Goal: Task Accomplishment & Management: Manage account settings

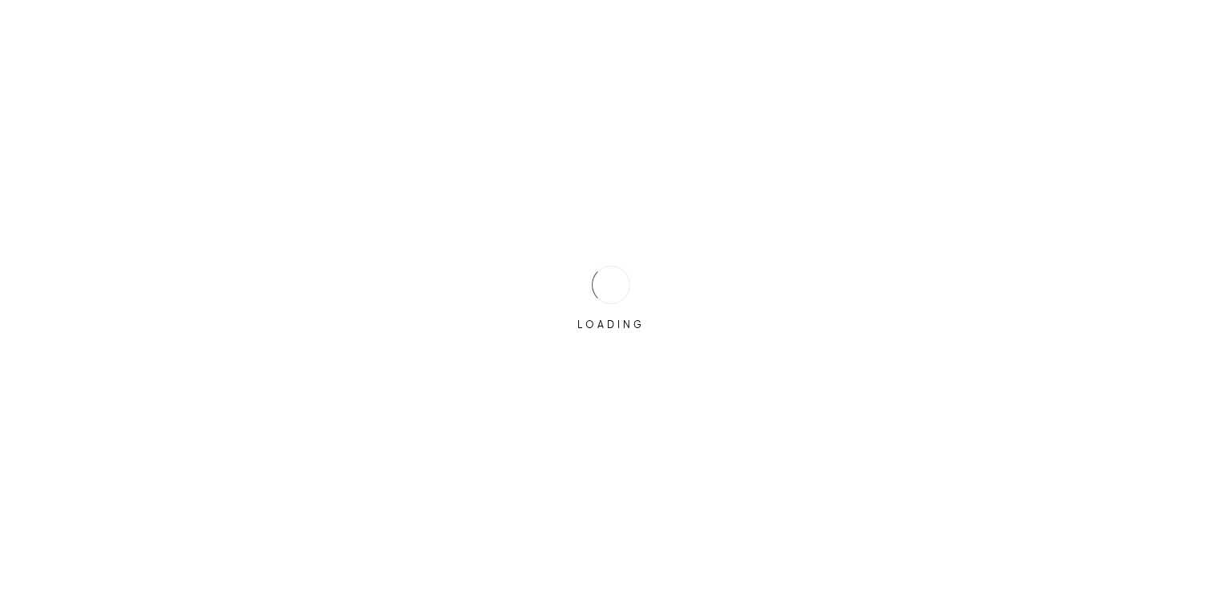
click at [585, 417] on div "LOADING" at bounding box center [611, 298] width 1222 height 597
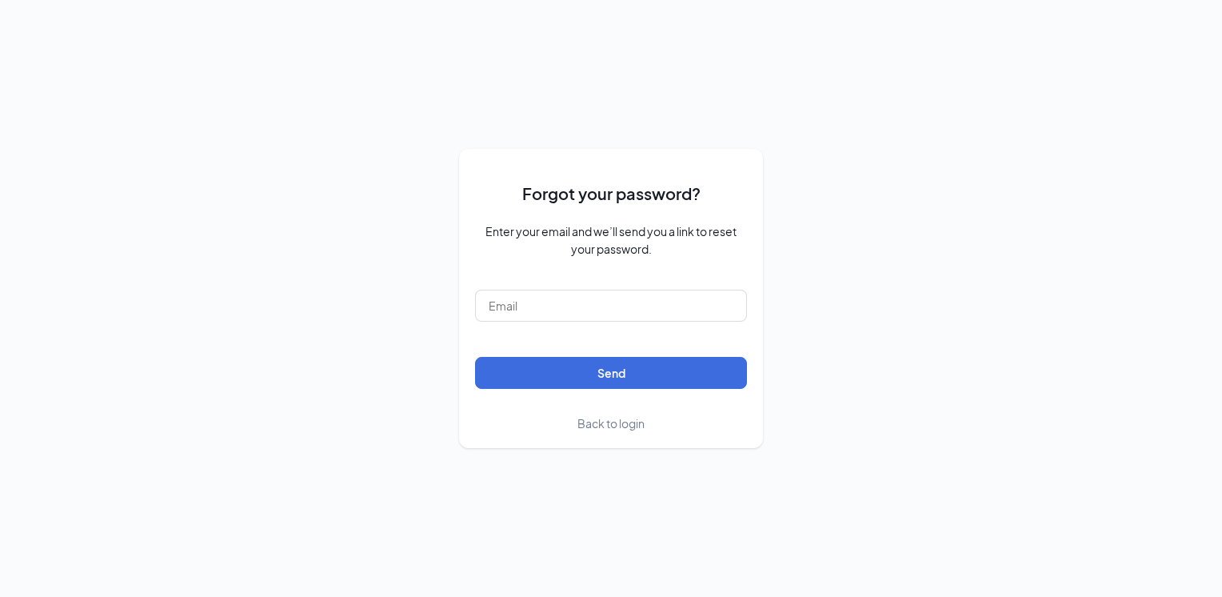
click at [589, 422] on span "Back to login" at bounding box center [610, 423] width 67 height 14
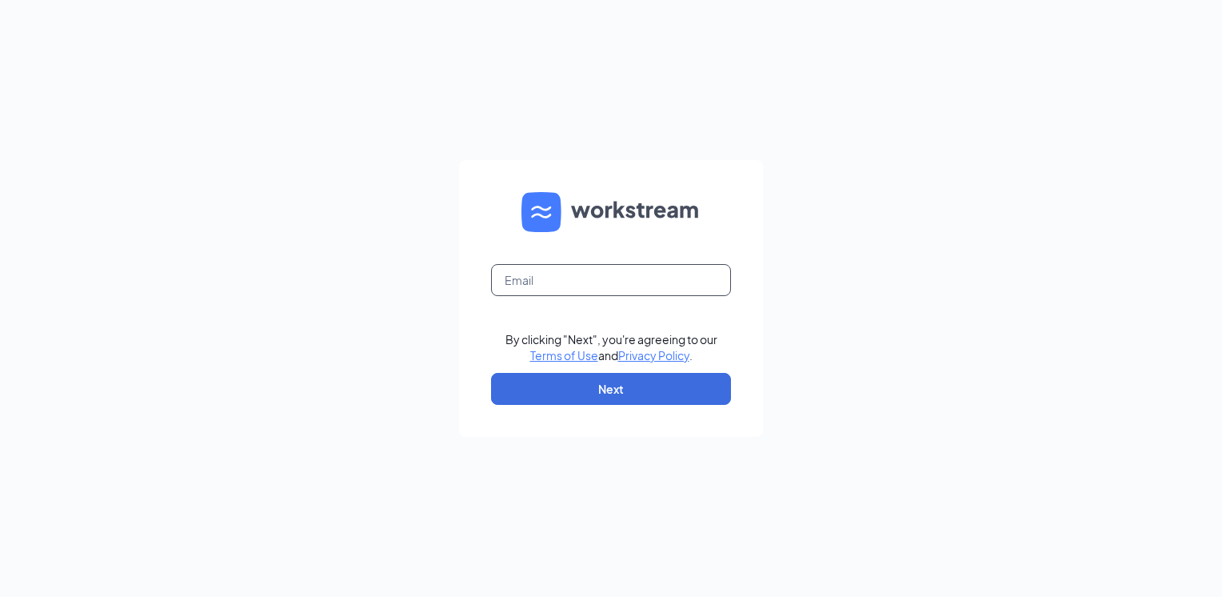
click at [588, 295] on input "text" at bounding box center [611, 280] width 240 height 32
type input "zaxbysduncan@gmail.com"
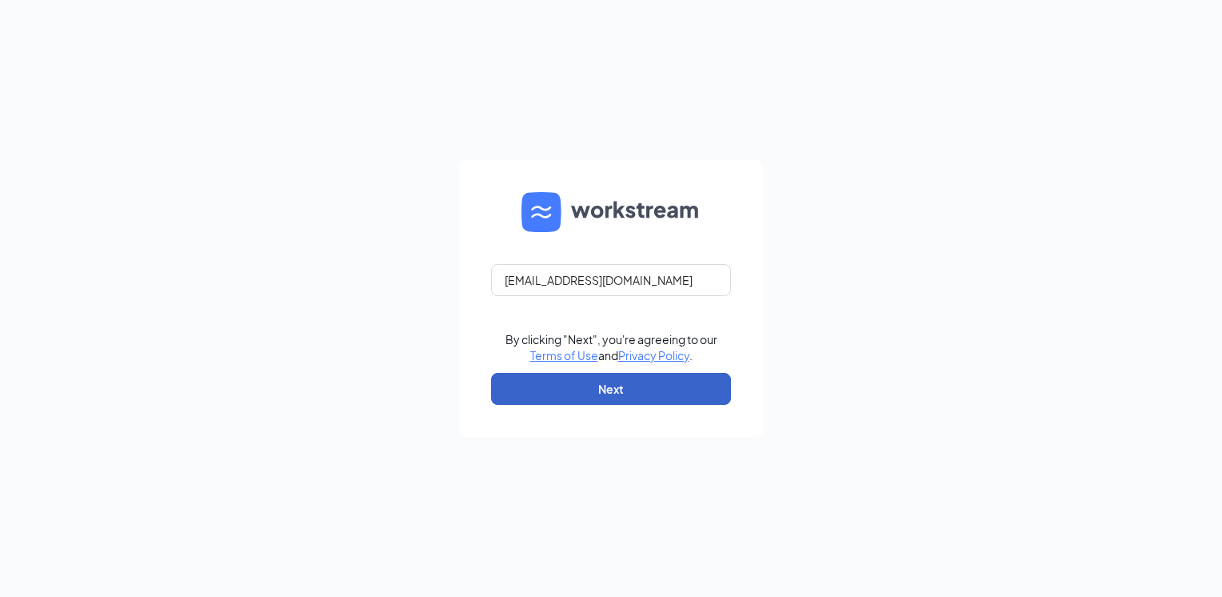
click at [558, 381] on button "Next" at bounding box center [611, 389] width 240 height 32
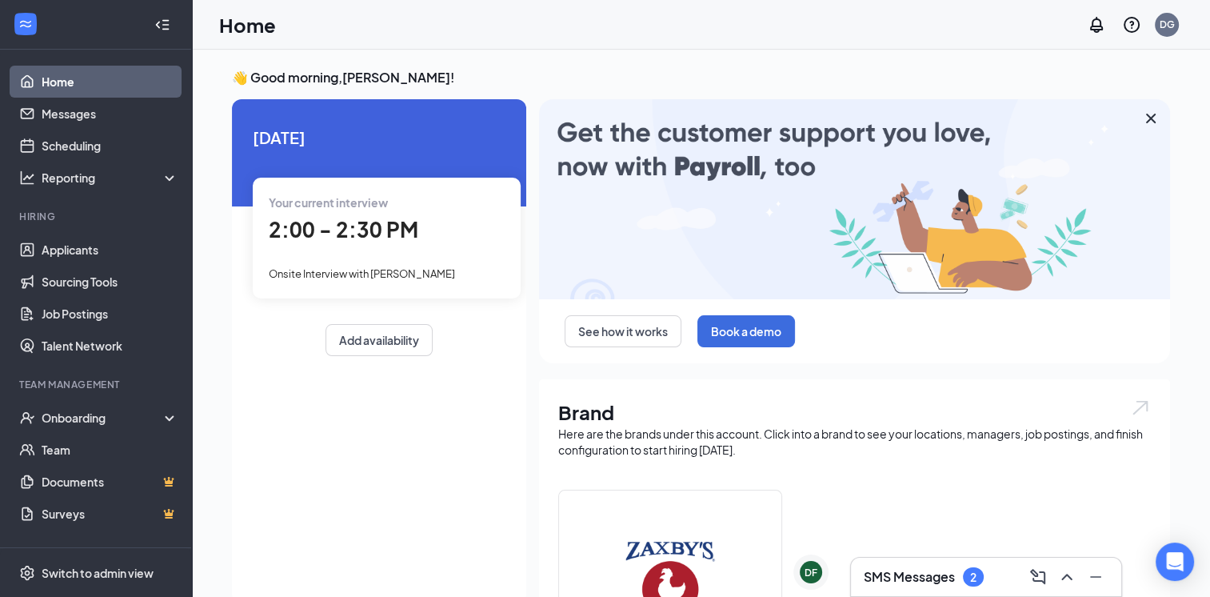
click at [352, 239] on span "2:00 - 2:30 PM" at bounding box center [344, 229] width 150 height 26
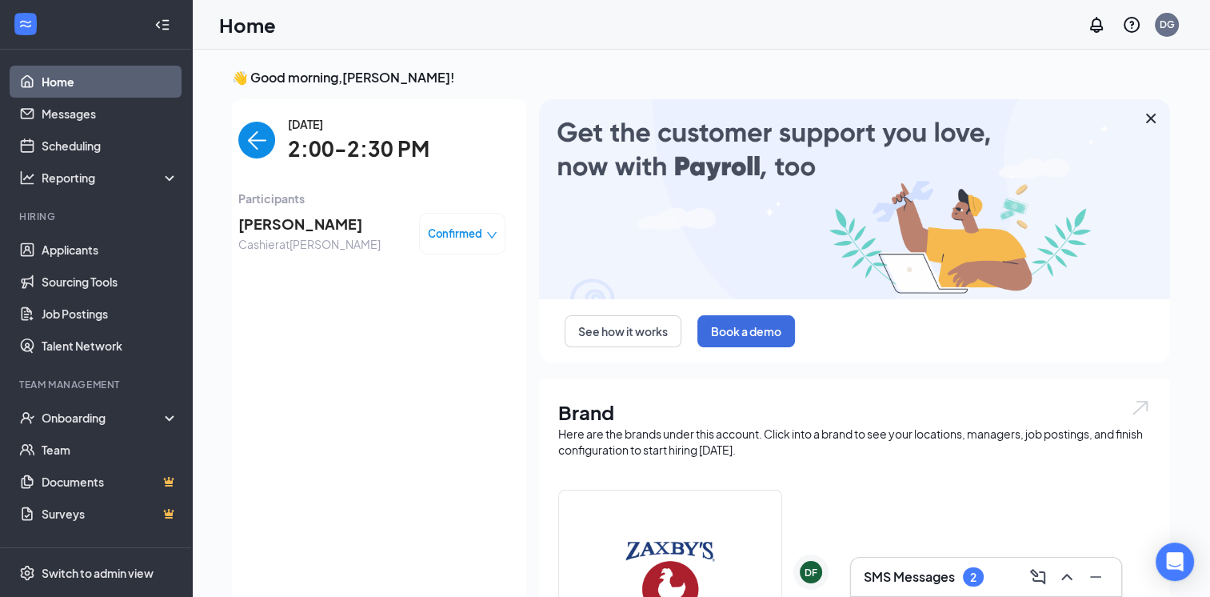
scroll to position [6, 0]
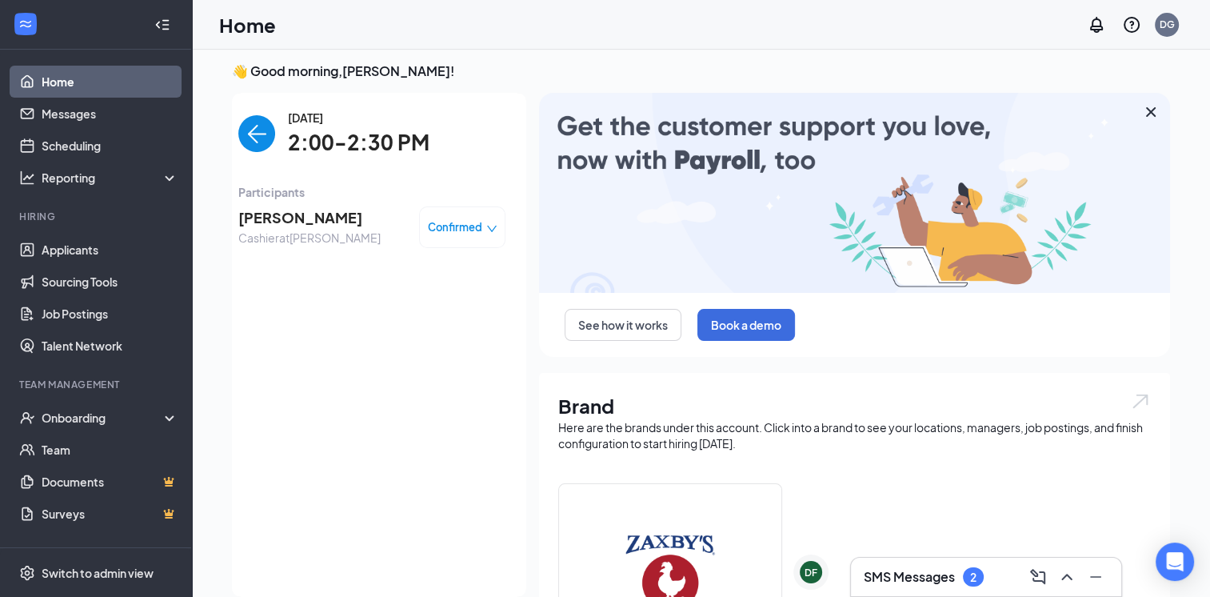
click at [454, 229] on span "Confirmed" at bounding box center [455, 227] width 54 height 16
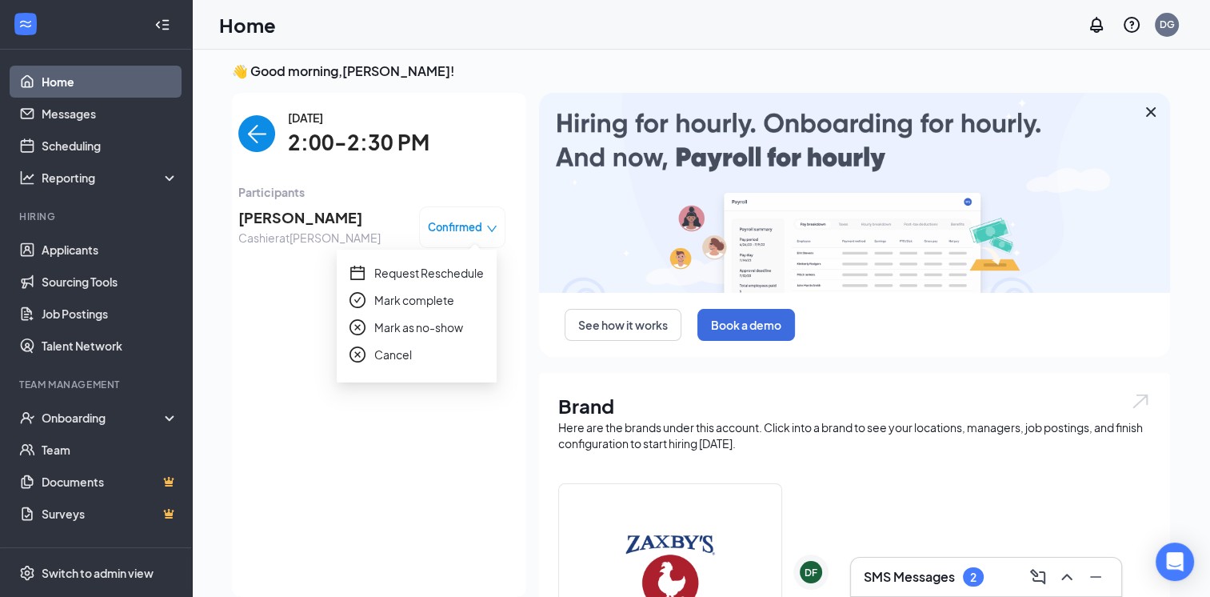
click at [441, 304] on span "Mark complete" at bounding box center [414, 300] width 80 height 18
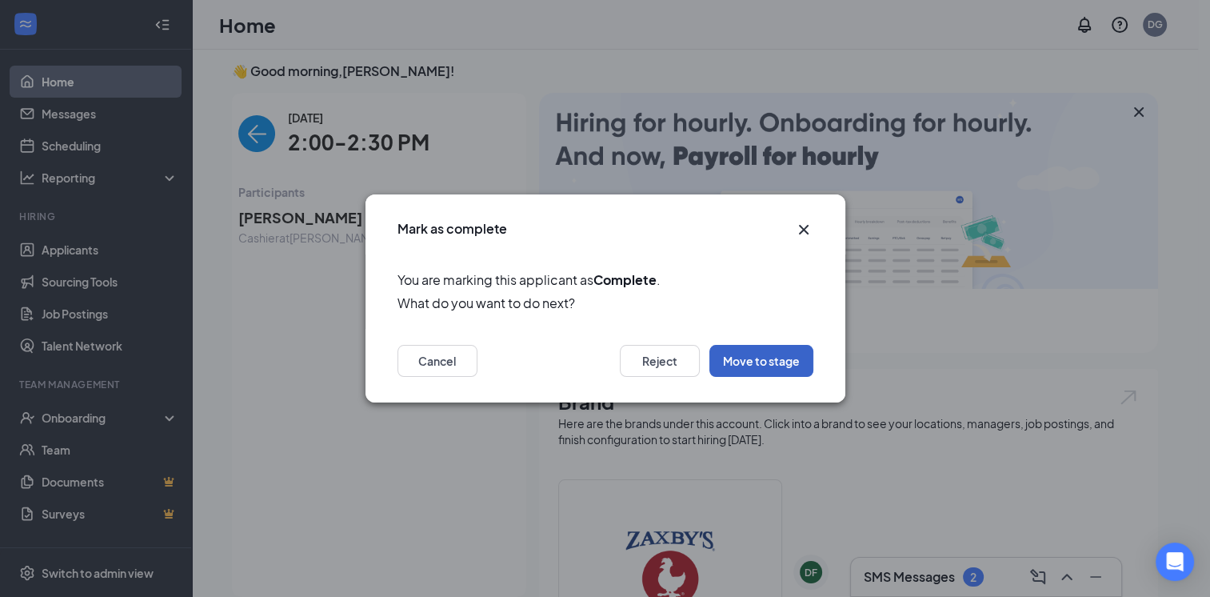
click at [778, 352] on button "Move to stage" at bounding box center [761, 361] width 104 height 32
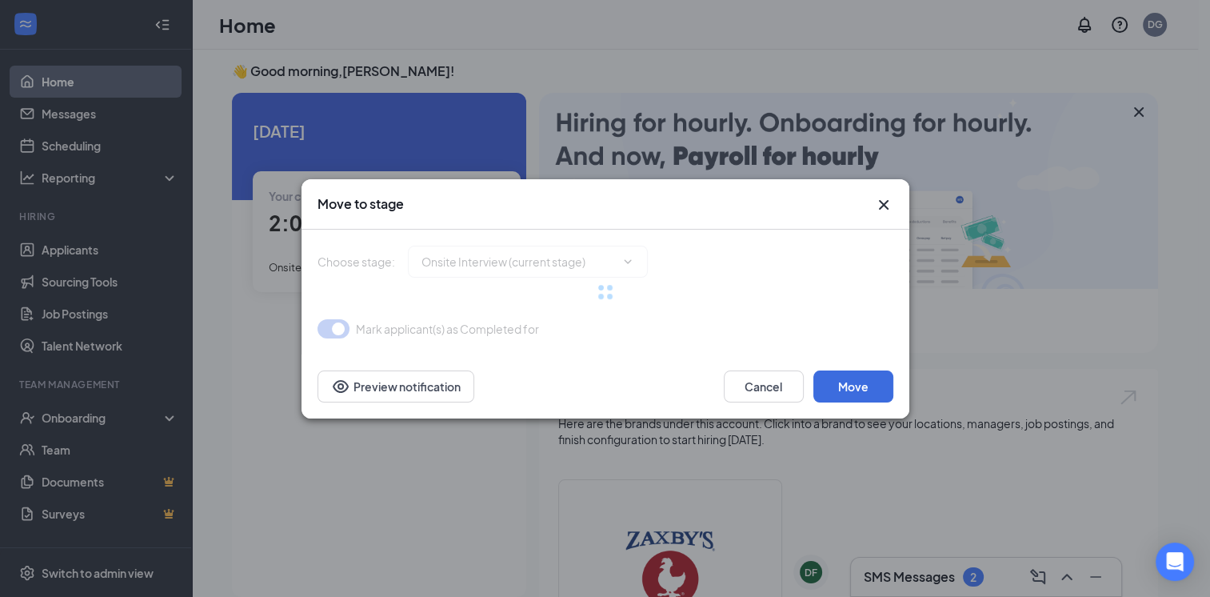
type input "Hiring Complete (next stage)"
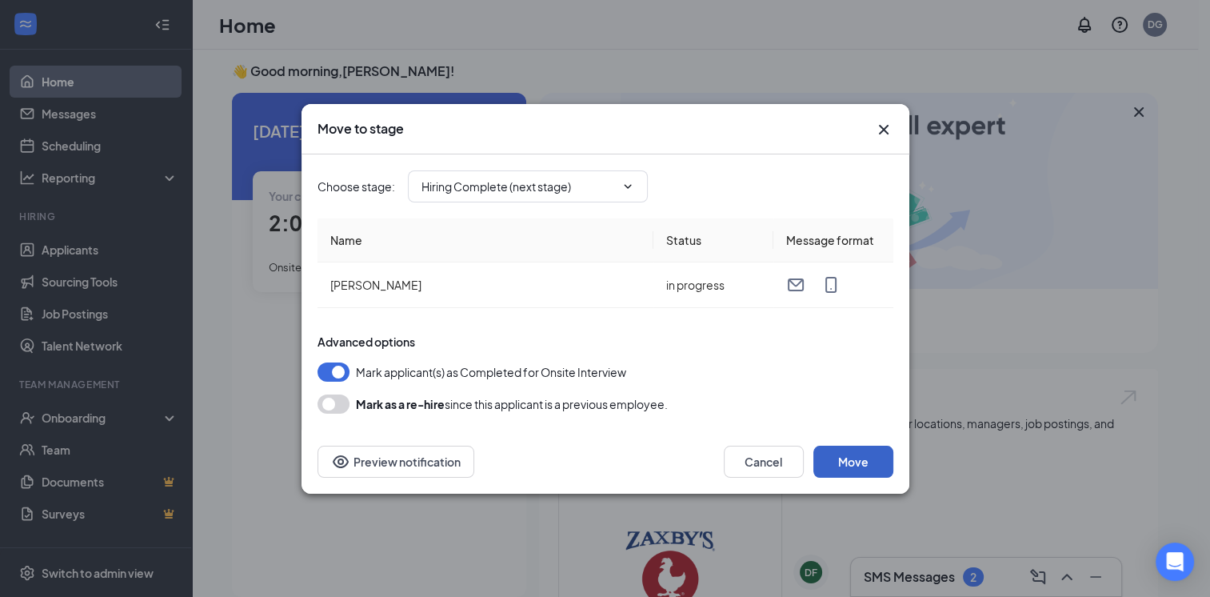
click at [848, 459] on button "Move" at bounding box center [853, 461] width 80 height 32
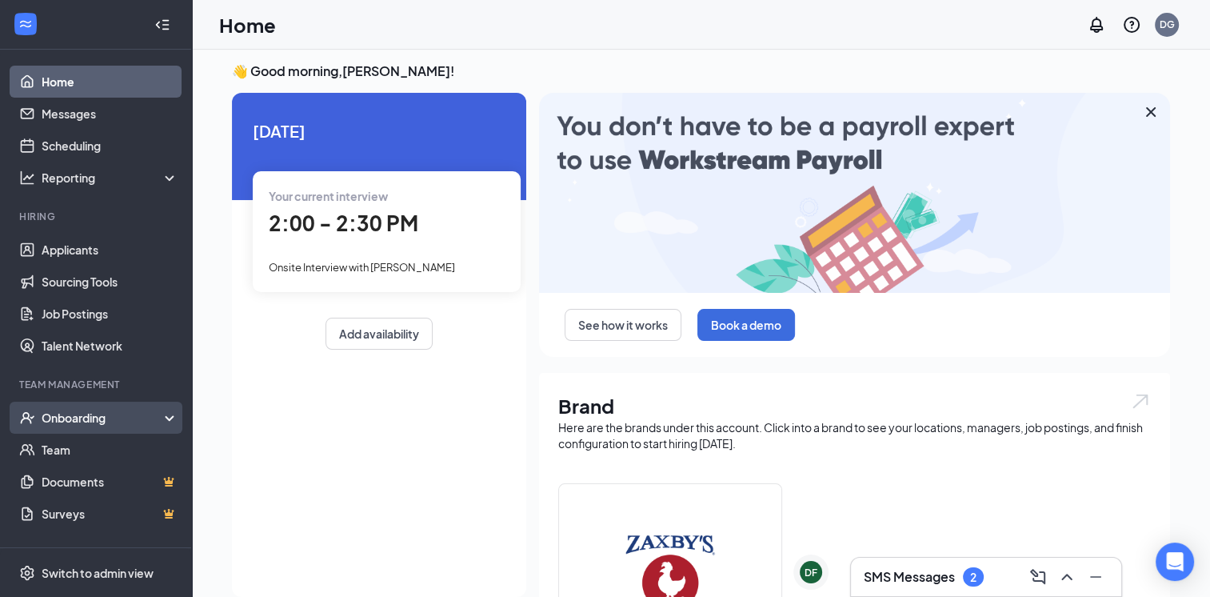
click at [78, 413] on div "Onboarding" at bounding box center [103, 417] width 123 height 16
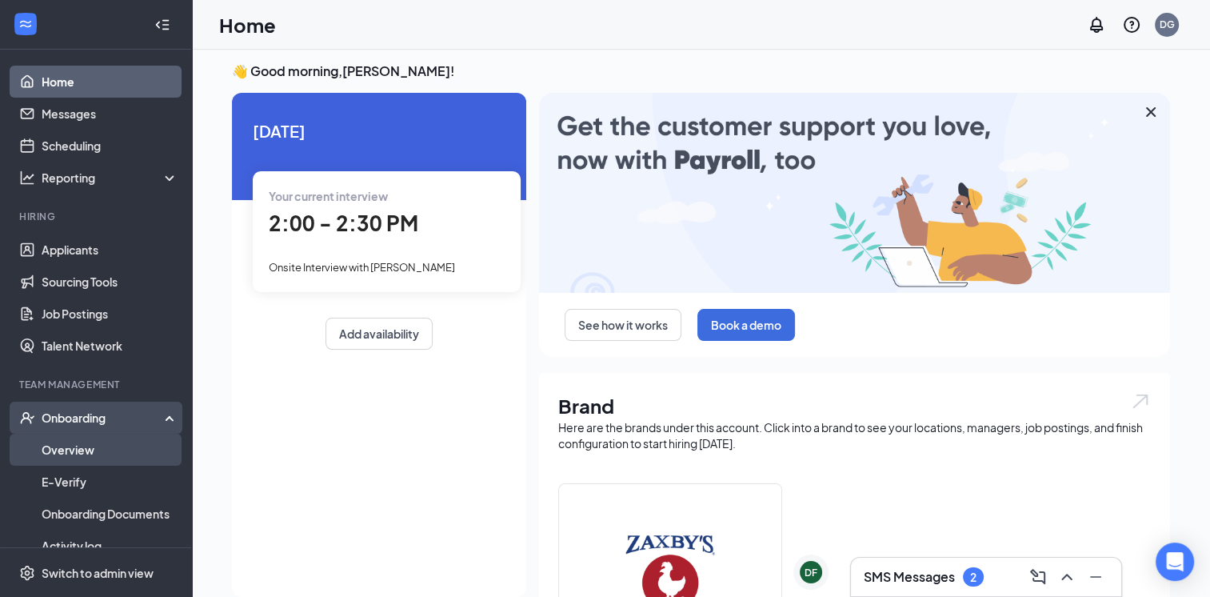
click at [74, 449] on link "Overview" at bounding box center [110, 449] width 137 height 32
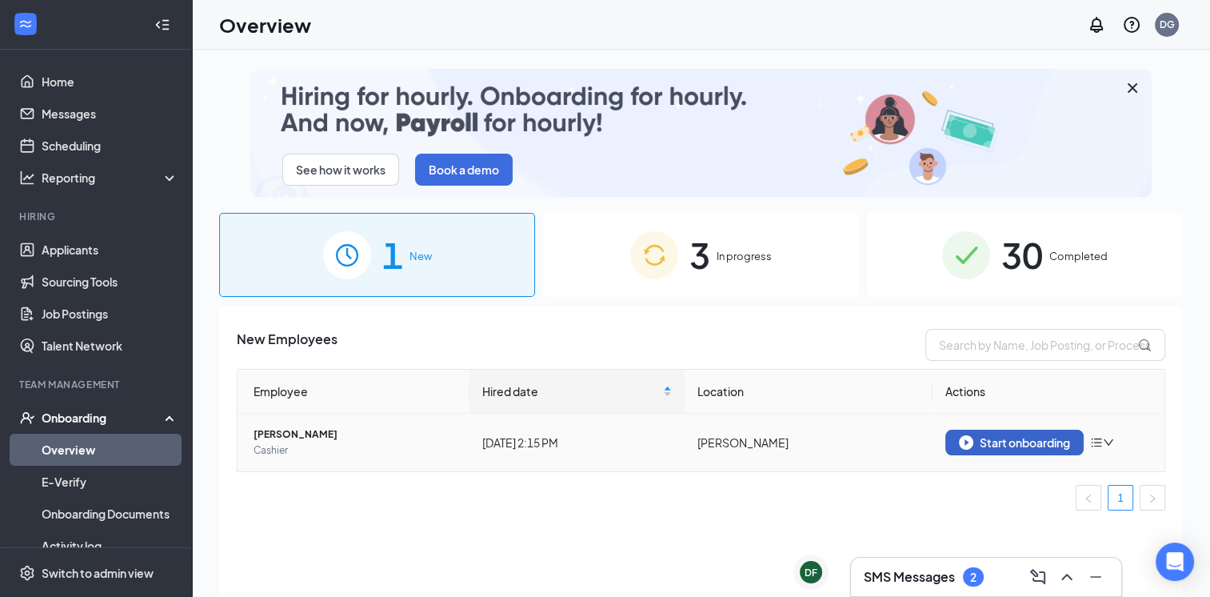
click at [984, 436] on div "Start onboarding" at bounding box center [1014, 442] width 111 height 14
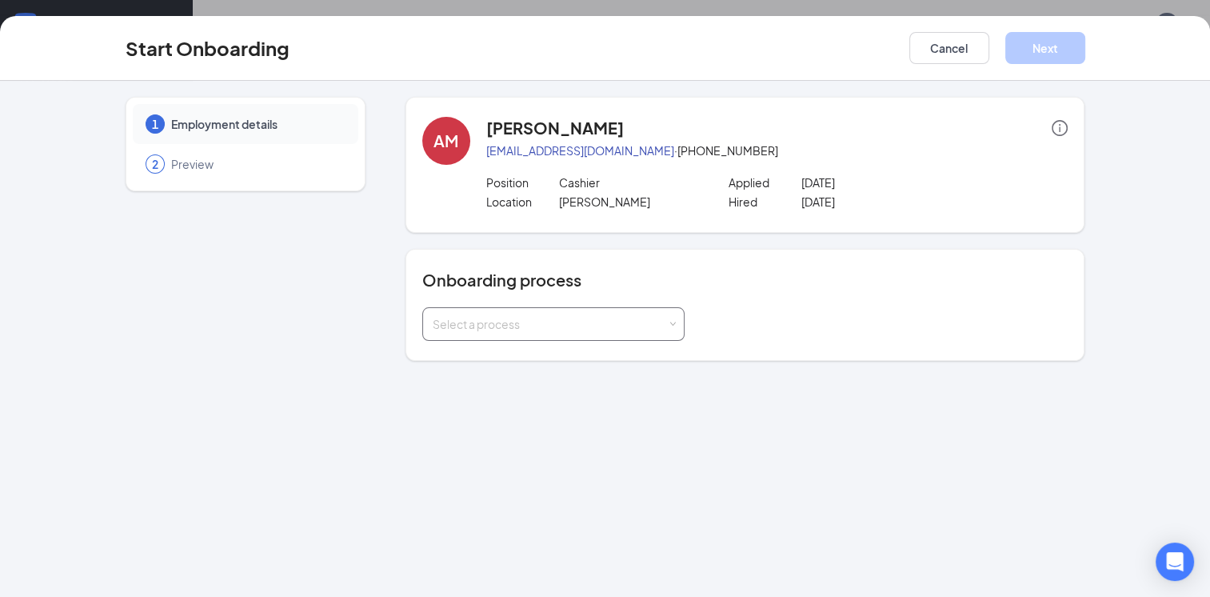
click at [669, 327] on div "Select a process" at bounding box center [554, 324] width 242 height 32
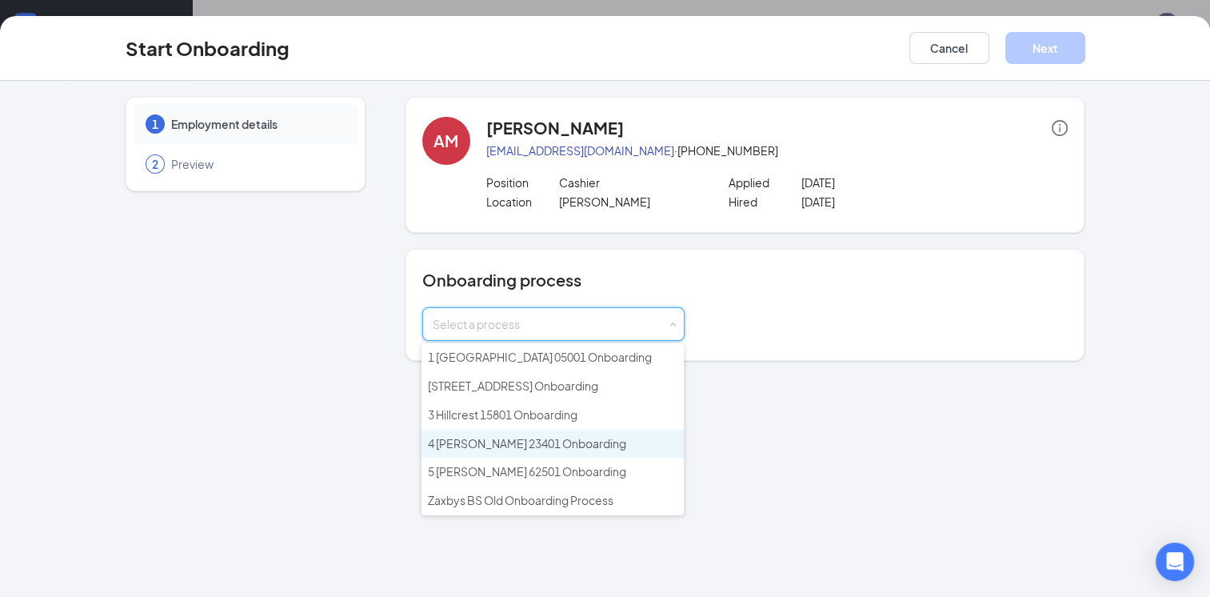
click at [529, 436] on span "4 [PERSON_NAME] 23401 Onboarding" at bounding box center [527, 443] width 198 height 14
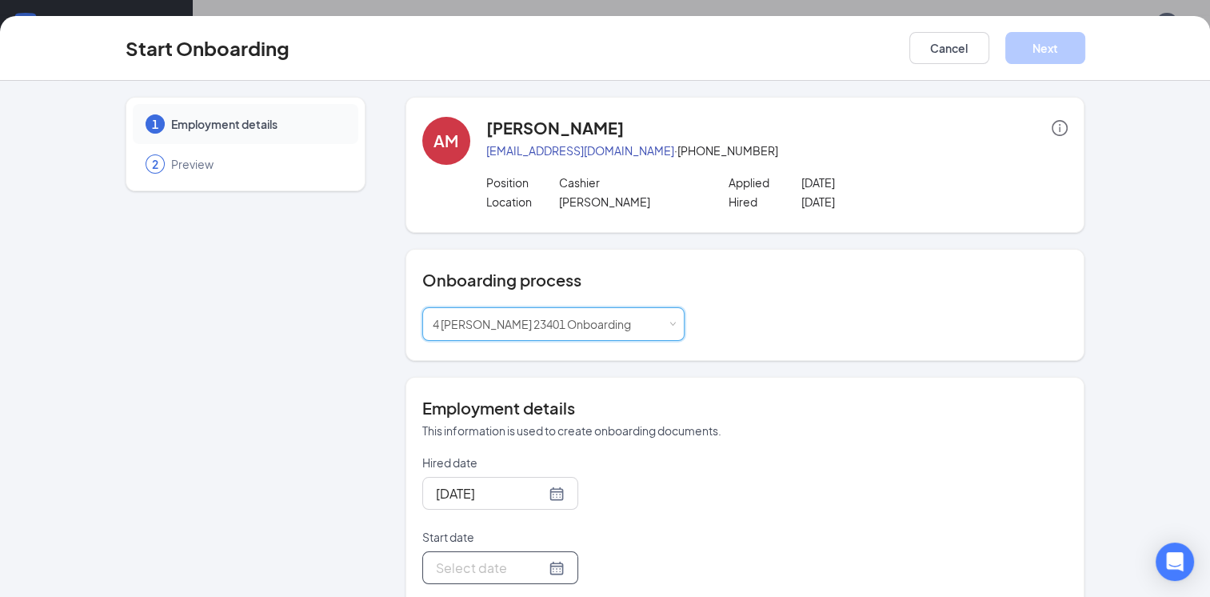
click at [489, 565] on input "Start date" at bounding box center [491, 567] width 110 height 20
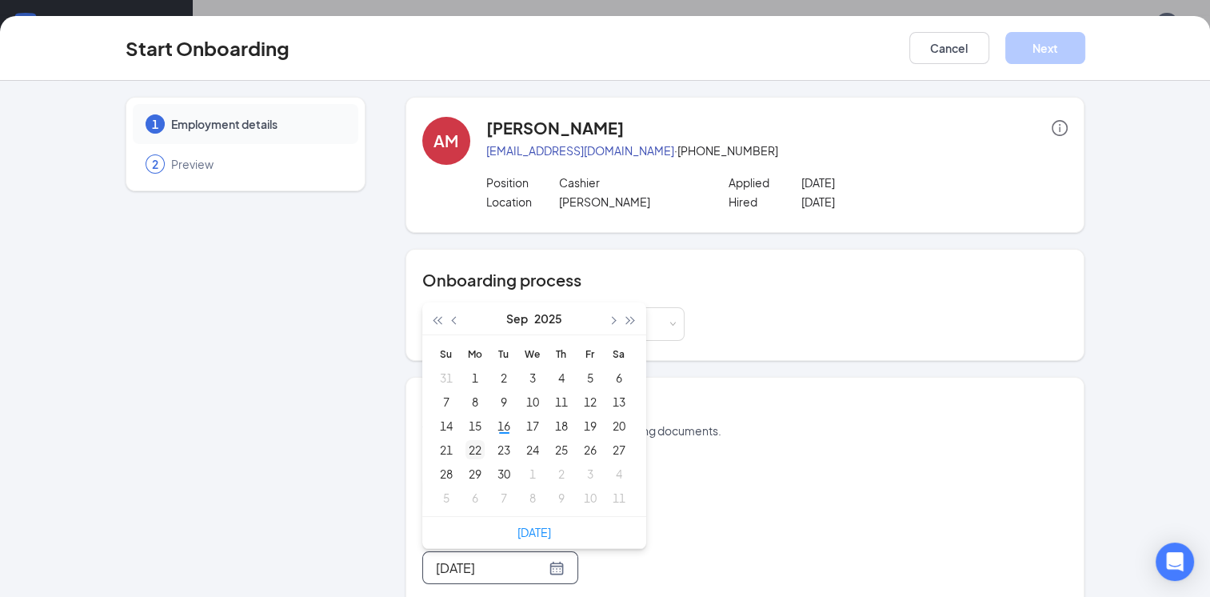
type input "[DATE]"
click at [477, 445] on div "22" at bounding box center [474, 449] width 19 height 19
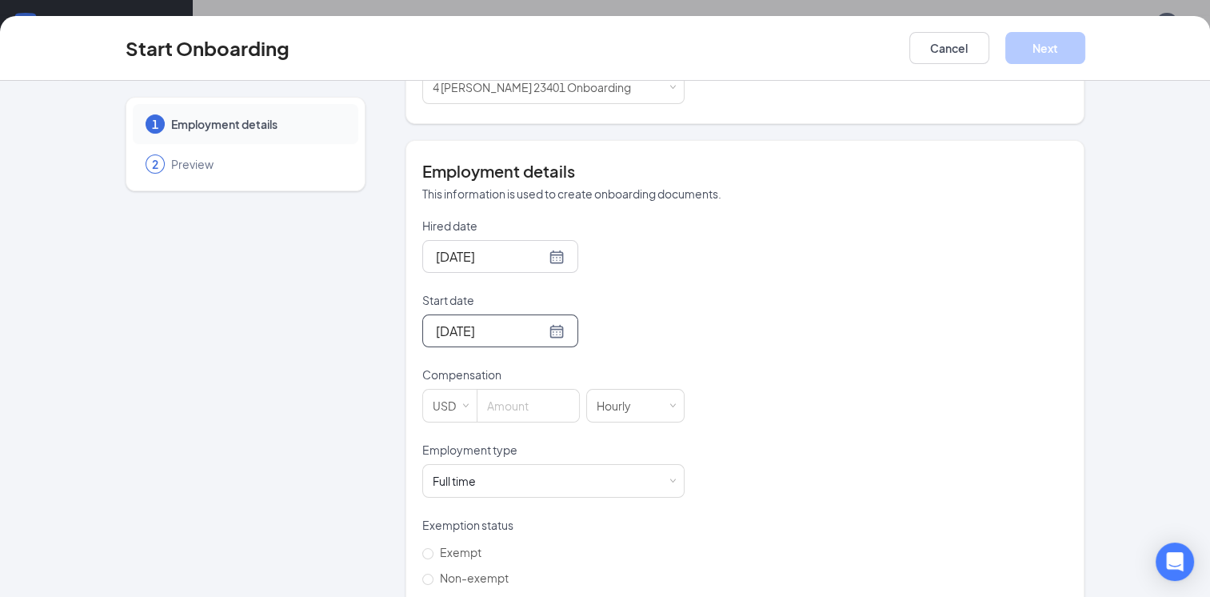
scroll to position [240, 0]
click at [531, 416] on input at bounding box center [528, 402] width 102 height 32
type input "8.75"
click at [669, 478] on span at bounding box center [672, 477] width 7 height 7
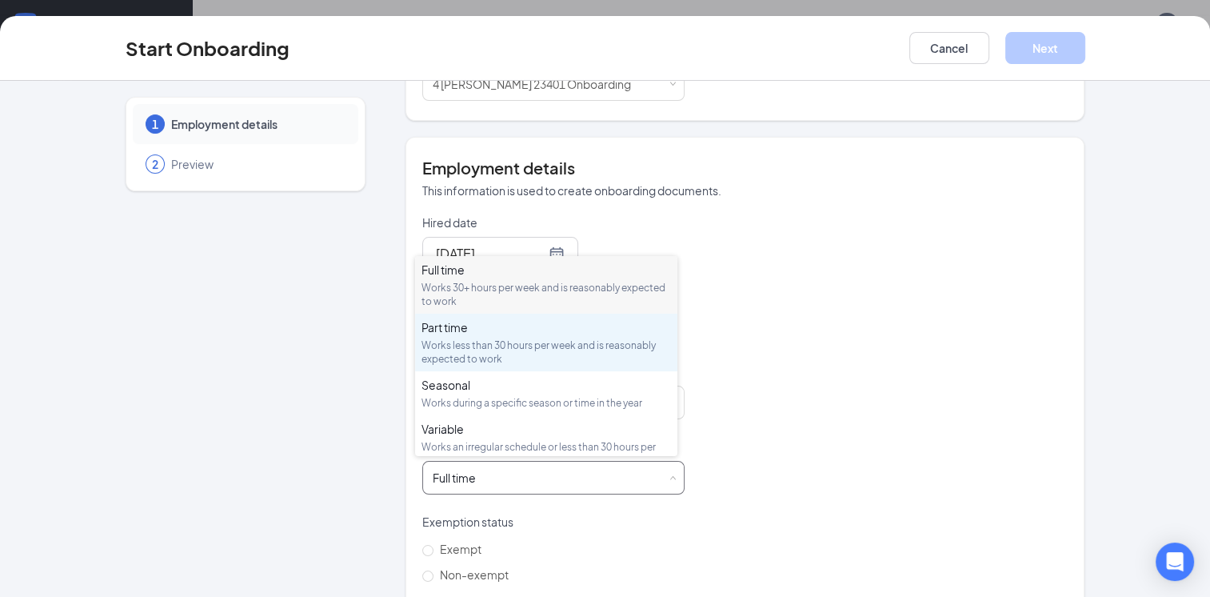
click at [579, 333] on div "Part time" at bounding box center [546, 327] width 250 height 16
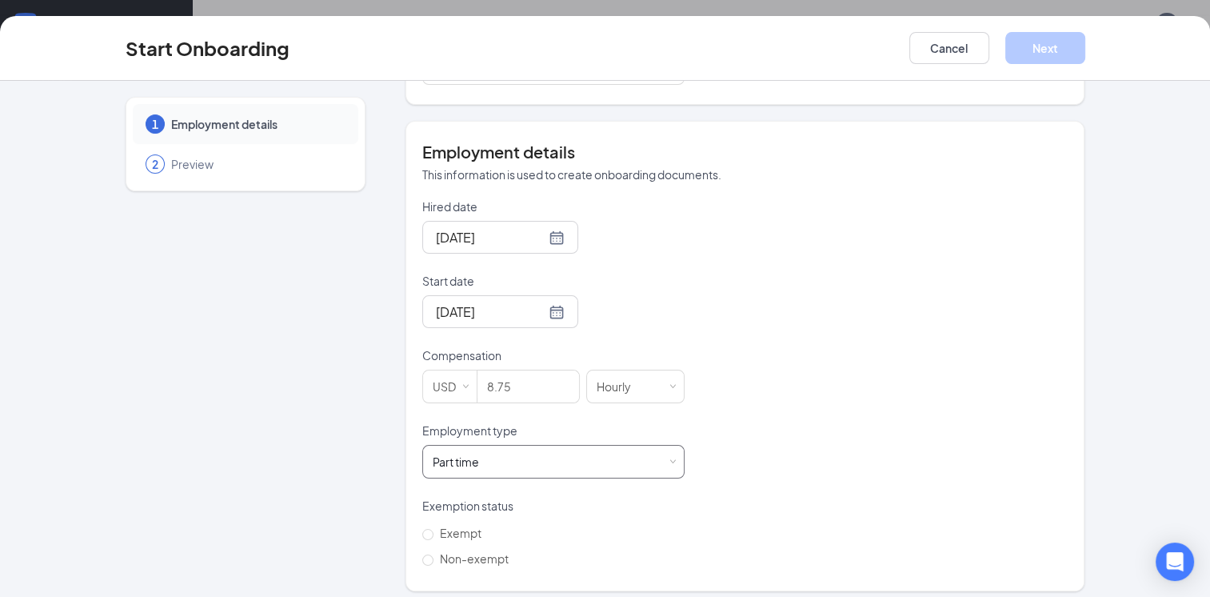
scroll to position [264, 0]
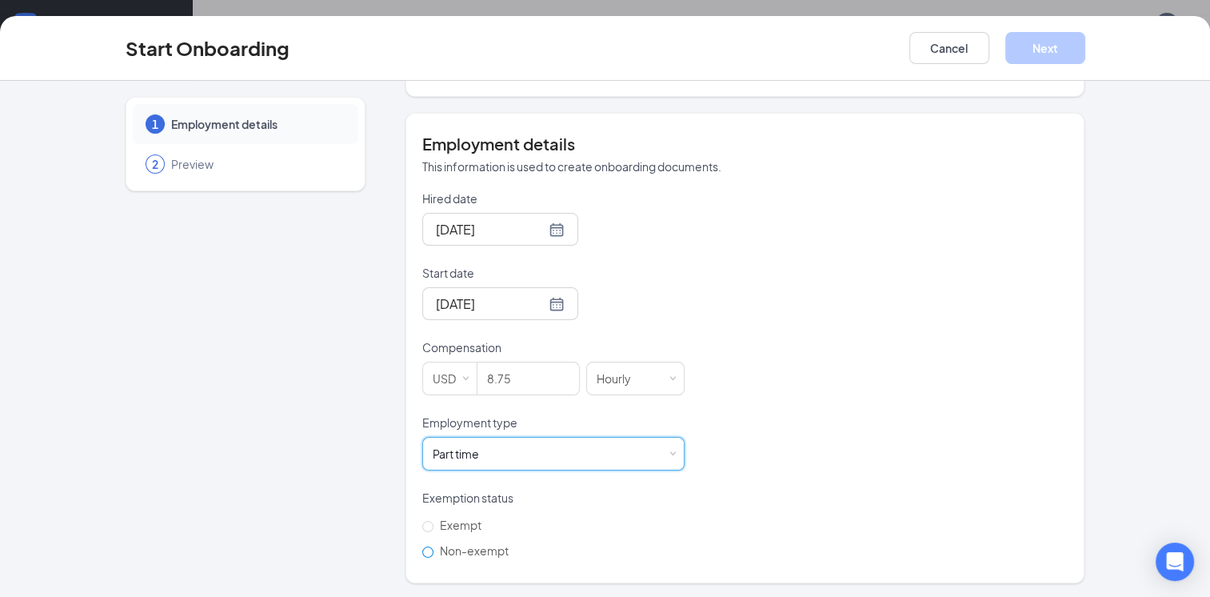
click at [423, 554] on input "Non-exempt" at bounding box center [427, 551] width 11 height 11
radio input "true"
click at [1038, 53] on button "Next" at bounding box center [1045, 48] width 80 height 32
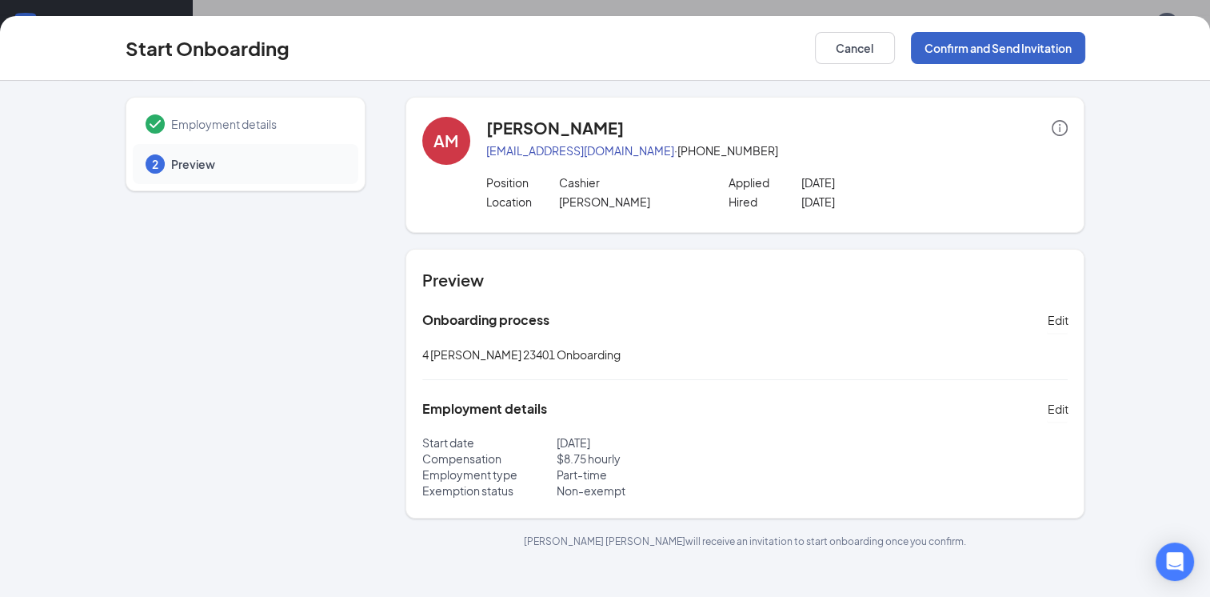
click at [1014, 51] on button "Confirm and Send Invitation" at bounding box center [998, 48] width 174 height 32
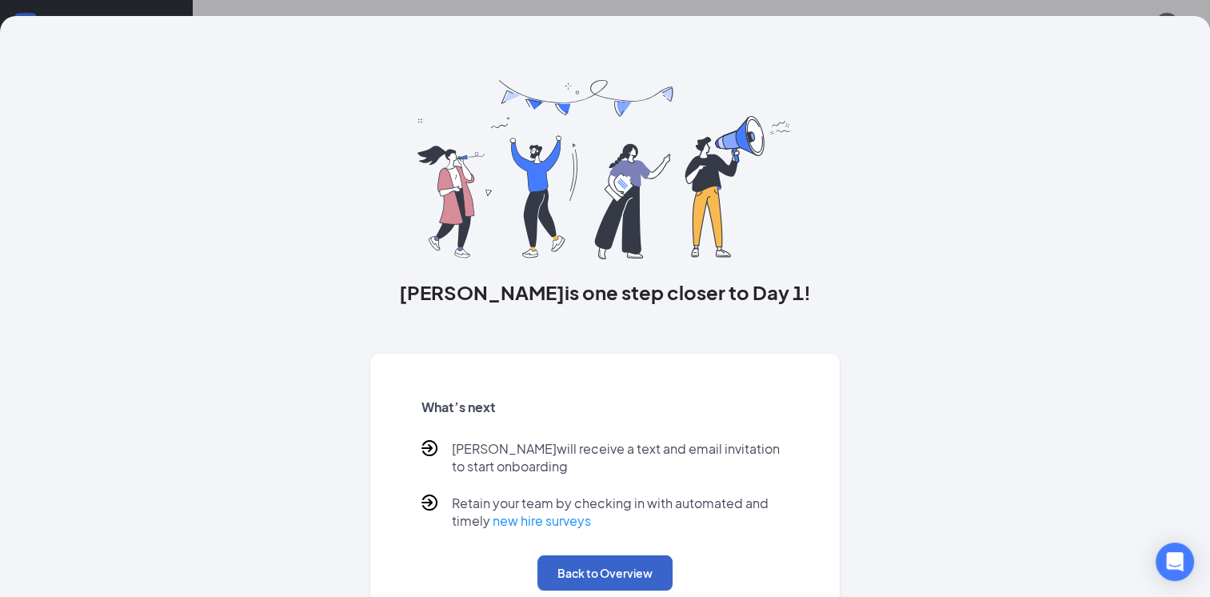
click at [592, 558] on button "Back to Overview" at bounding box center [604, 572] width 135 height 35
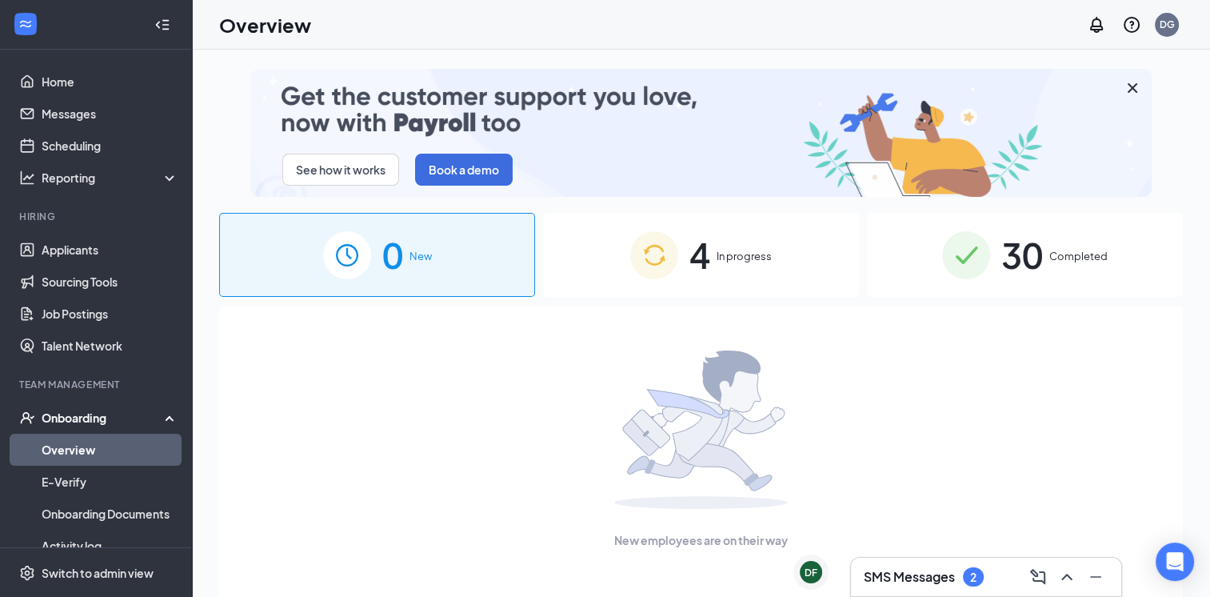
click at [638, 294] on div "4 In progress" at bounding box center [701, 255] width 316 height 84
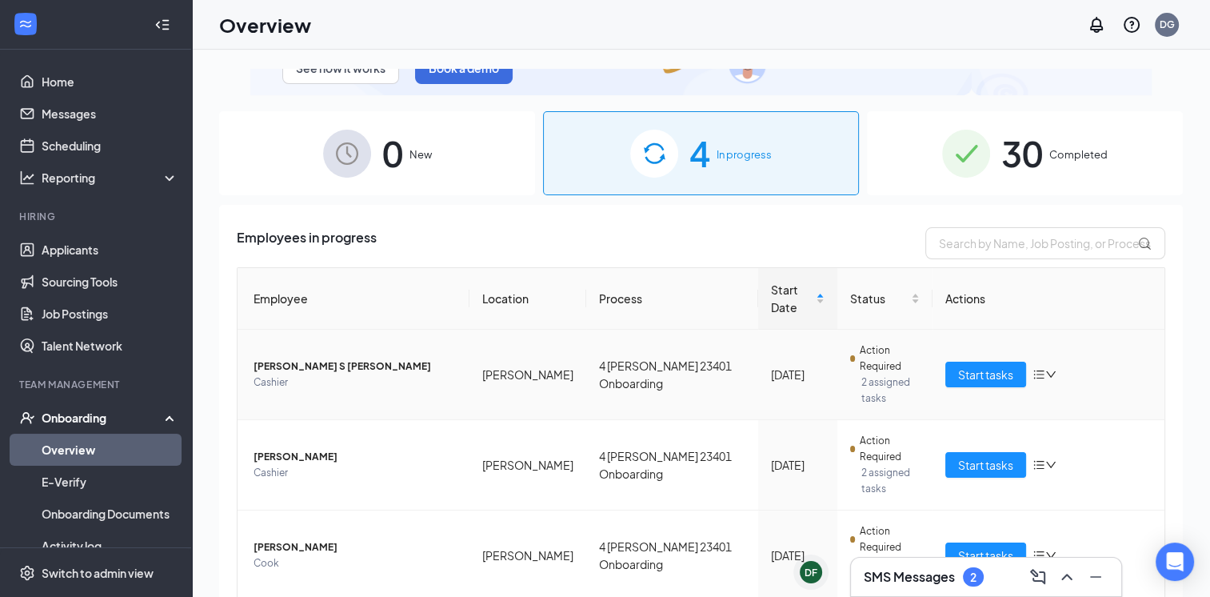
scroll to position [104, 0]
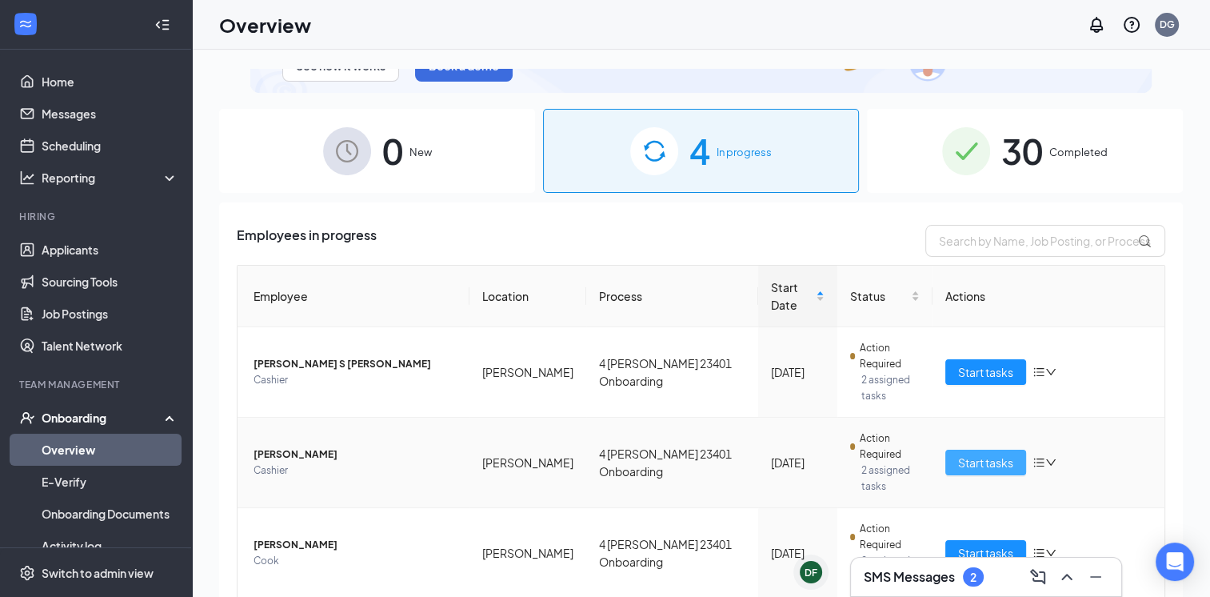
click at [995, 453] on span "Start tasks" at bounding box center [985, 462] width 55 height 18
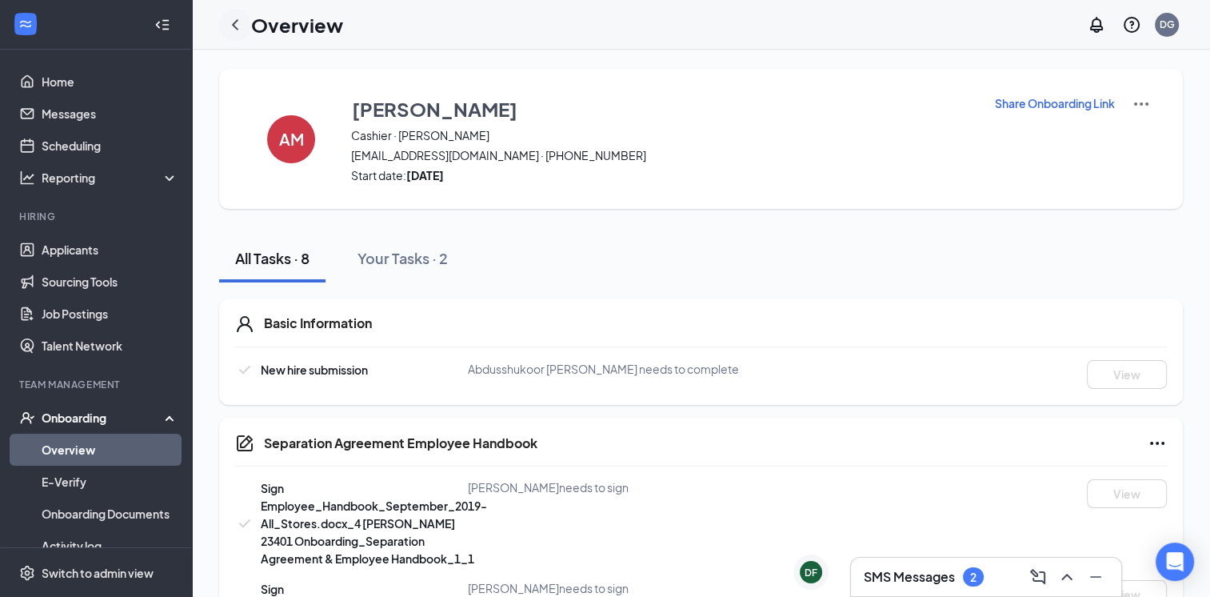
click at [230, 22] on icon "ChevronLeft" at bounding box center [235, 24] width 19 height 19
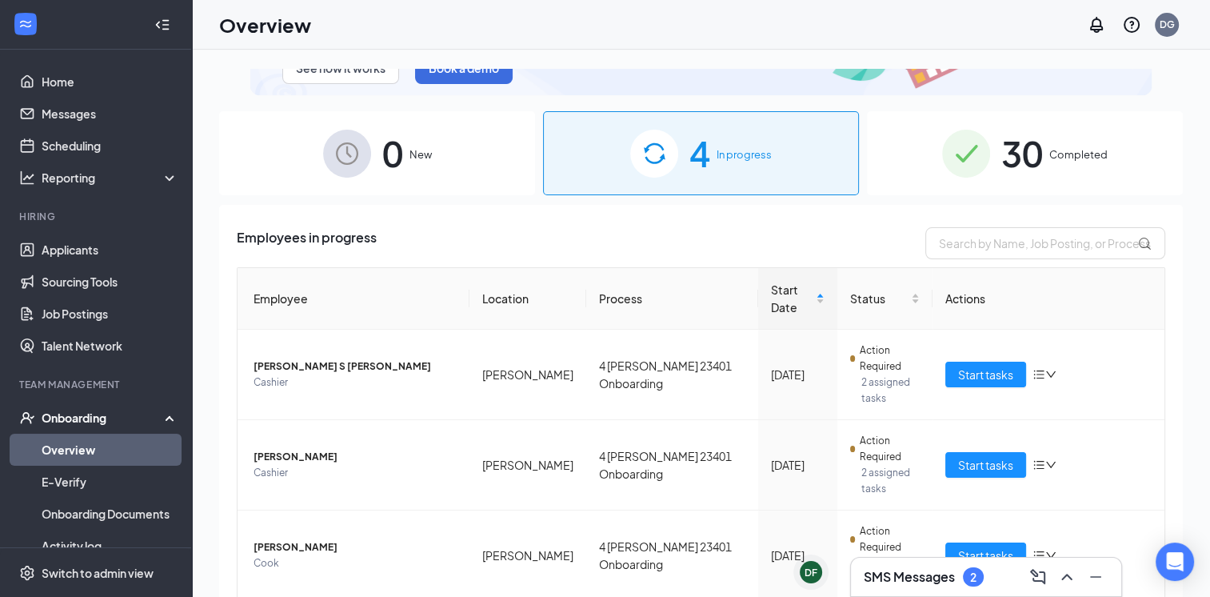
scroll to position [104, 0]
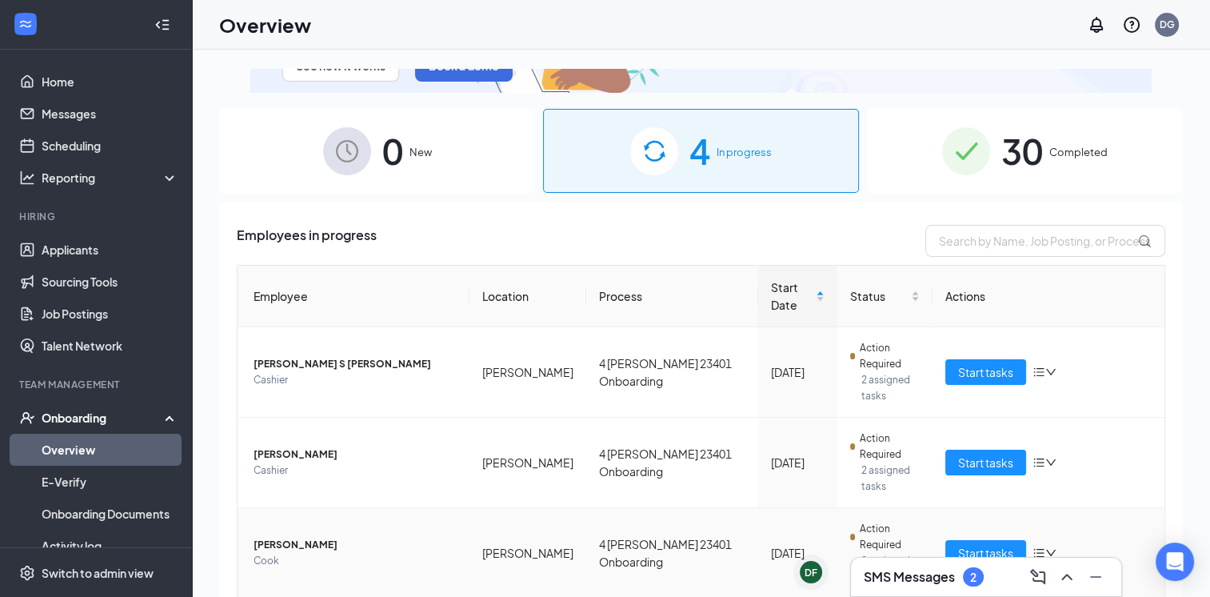
click at [402, 537] on span "[PERSON_NAME]" at bounding box center [355, 545] width 203 height 16
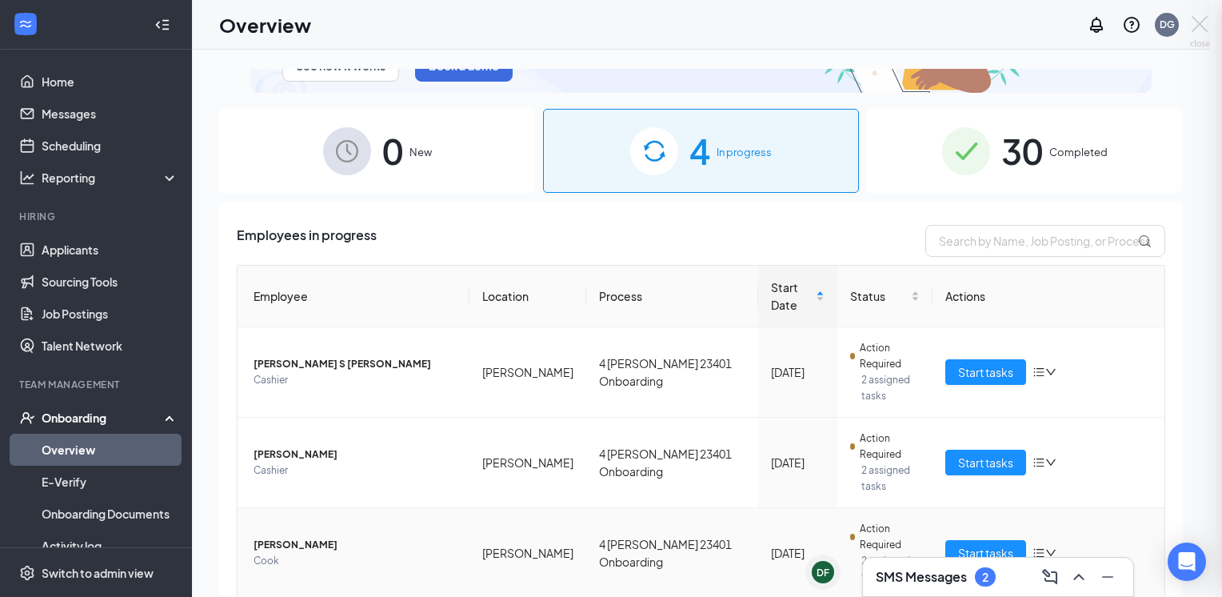
click at [995, 449] on div at bounding box center [611, 298] width 1222 height 597
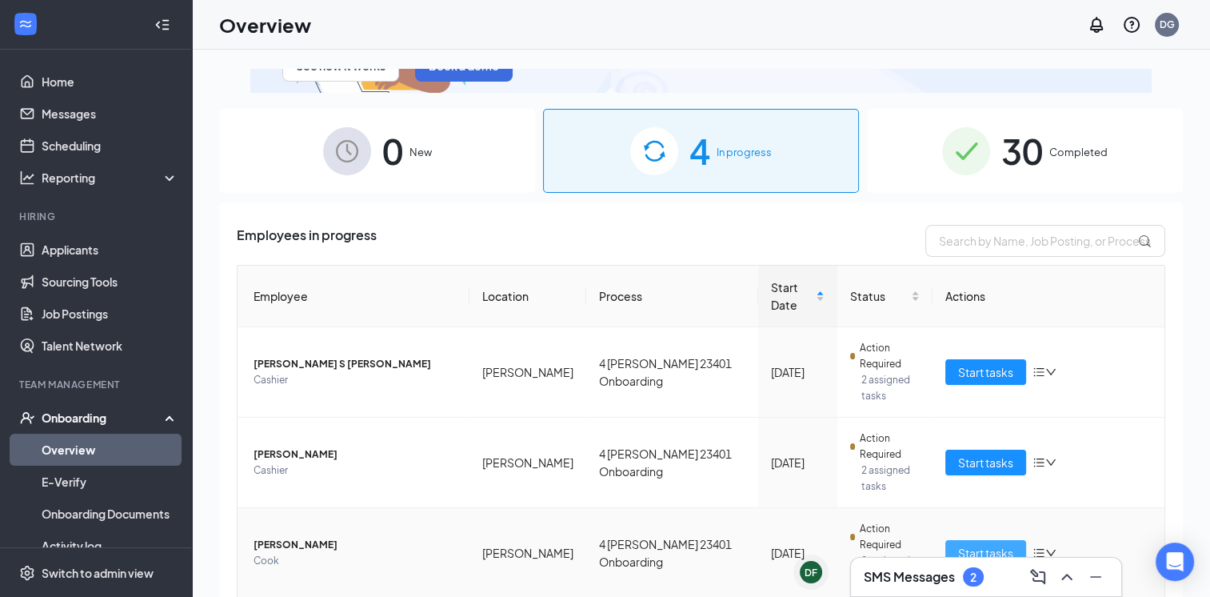
click at [985, 544] on span "Start tasks" at bounding box center [985, 553] width 55 height 18
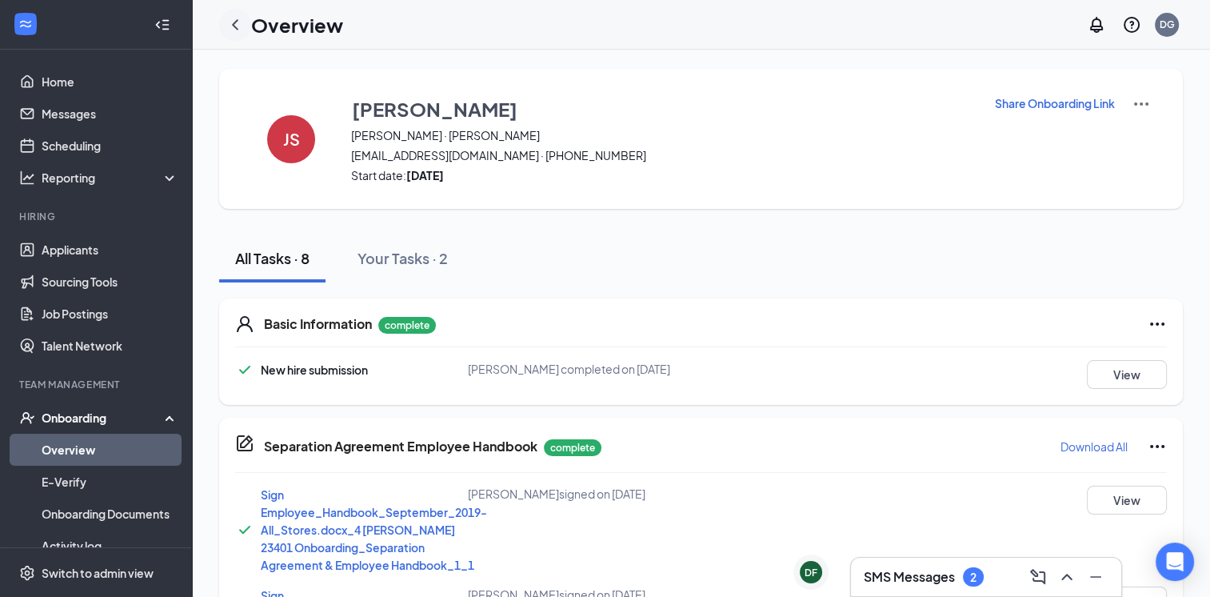
click at [234, 26] on icon "ChevronLeft" at bounding box center [235, 24] width 19 height 19
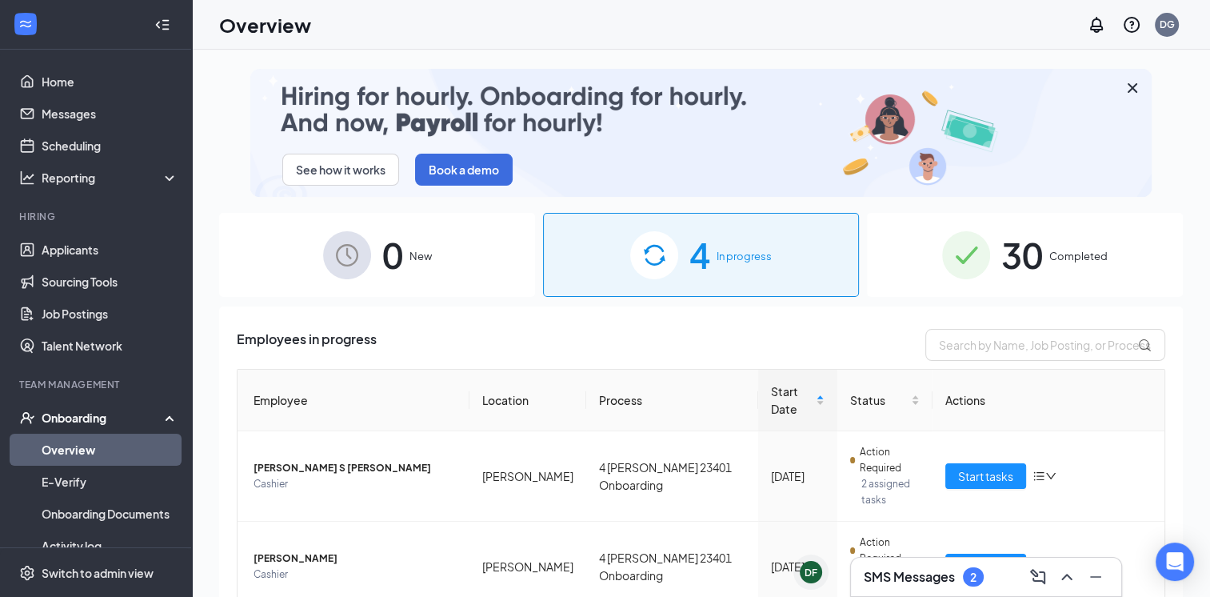
scroll to position [104, 0]
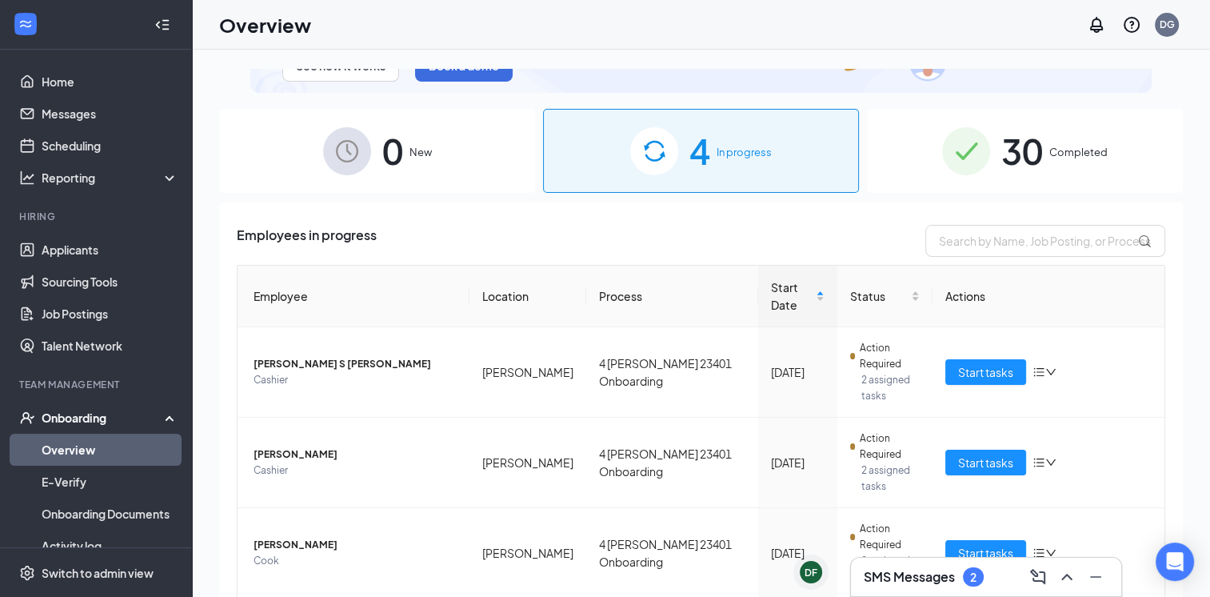
click at [952, 580] on h3 "SMS Messages" at bounding box center [909, 577] width 91 height 18
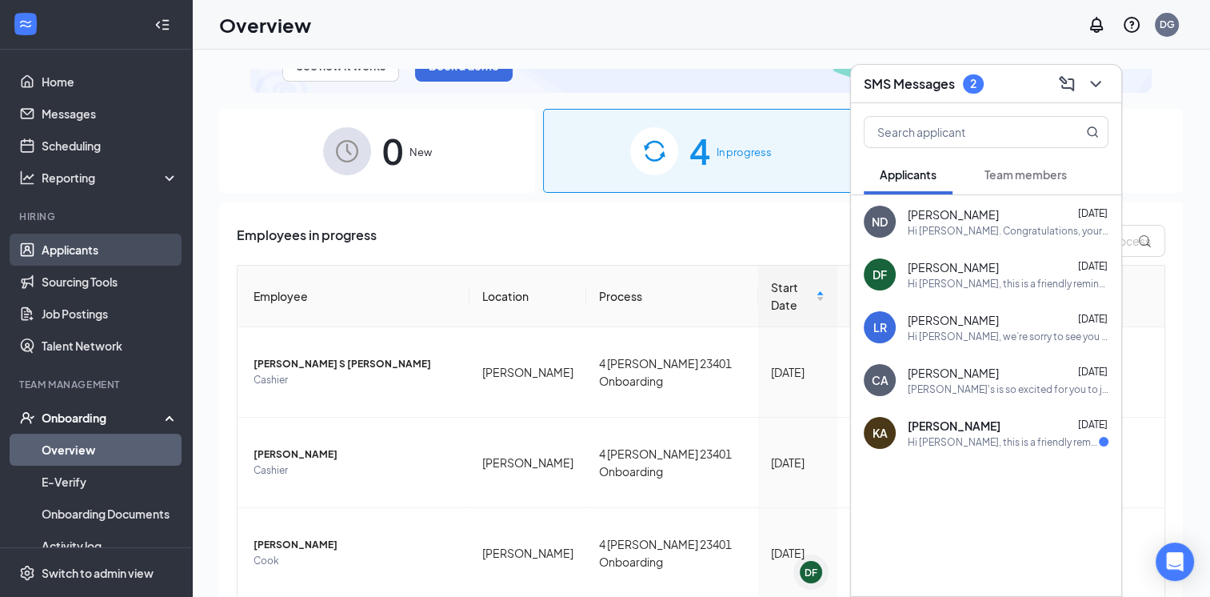
click at [86, 245] on link "Applicants" at bounding box center [110, 250] width 137 height 32
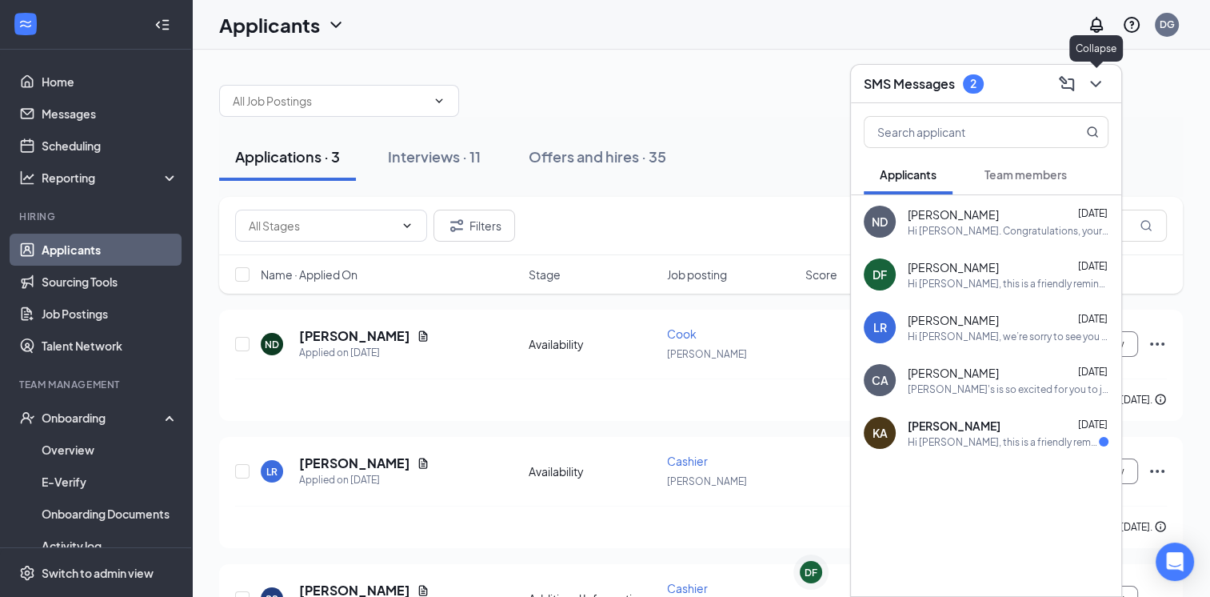
click at [1096, 84] on icon "ChevronDown" at bounding box center [1095, 83] width 19 height 19
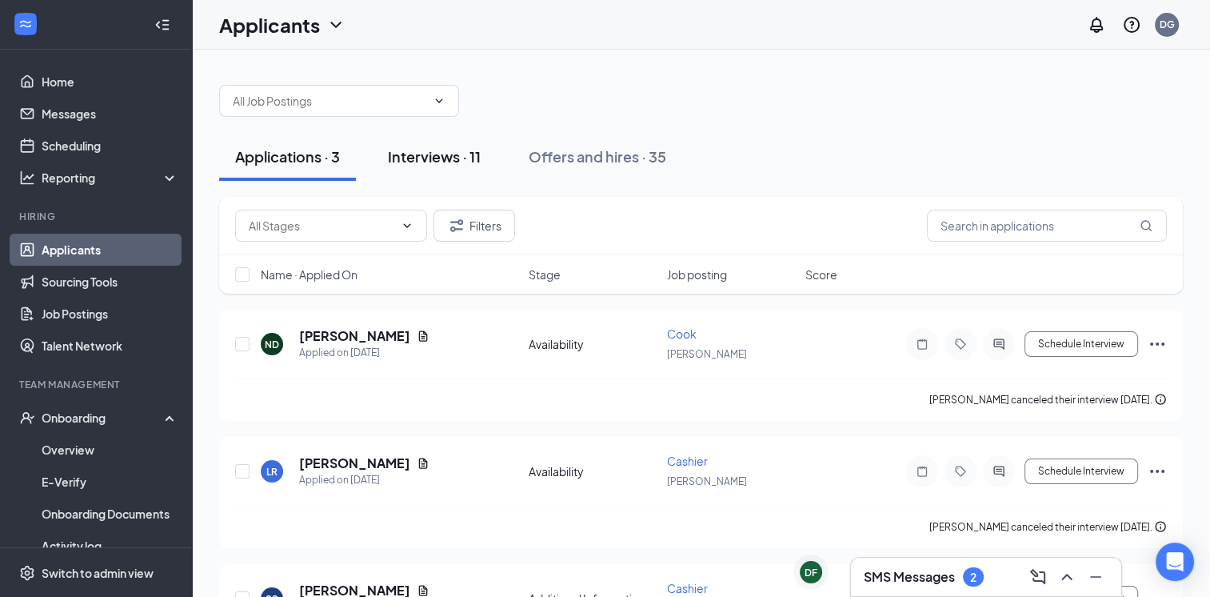
click at [432, 151] on div "Interviews · 11" at bounding box center [434, 156] width 93 height 20
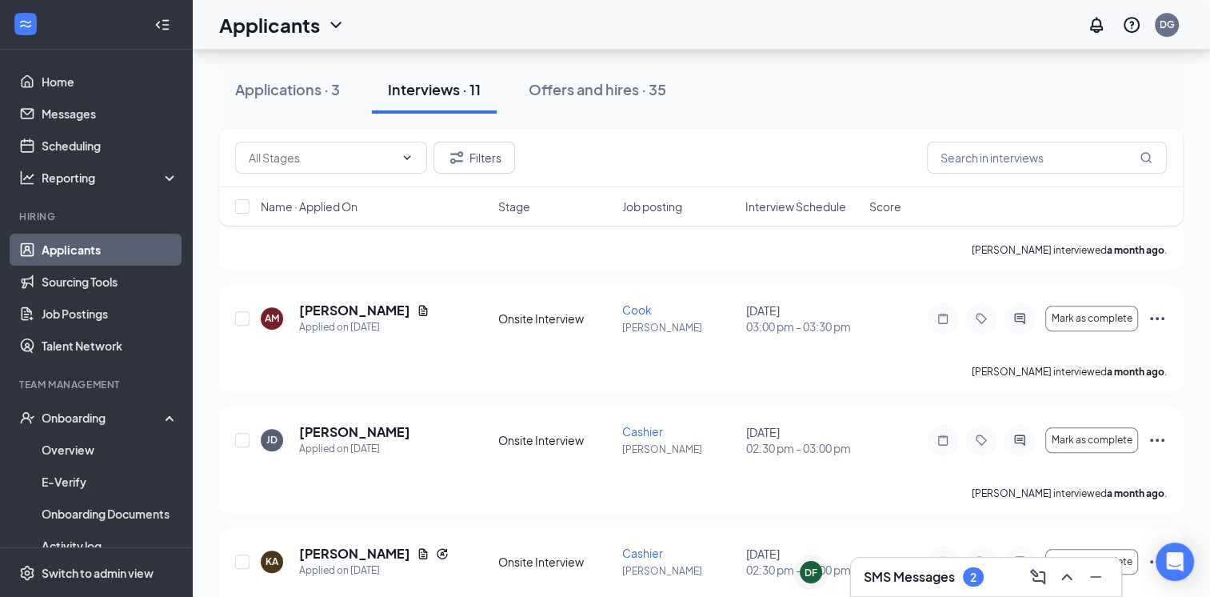
scroll to position [1050, 0]
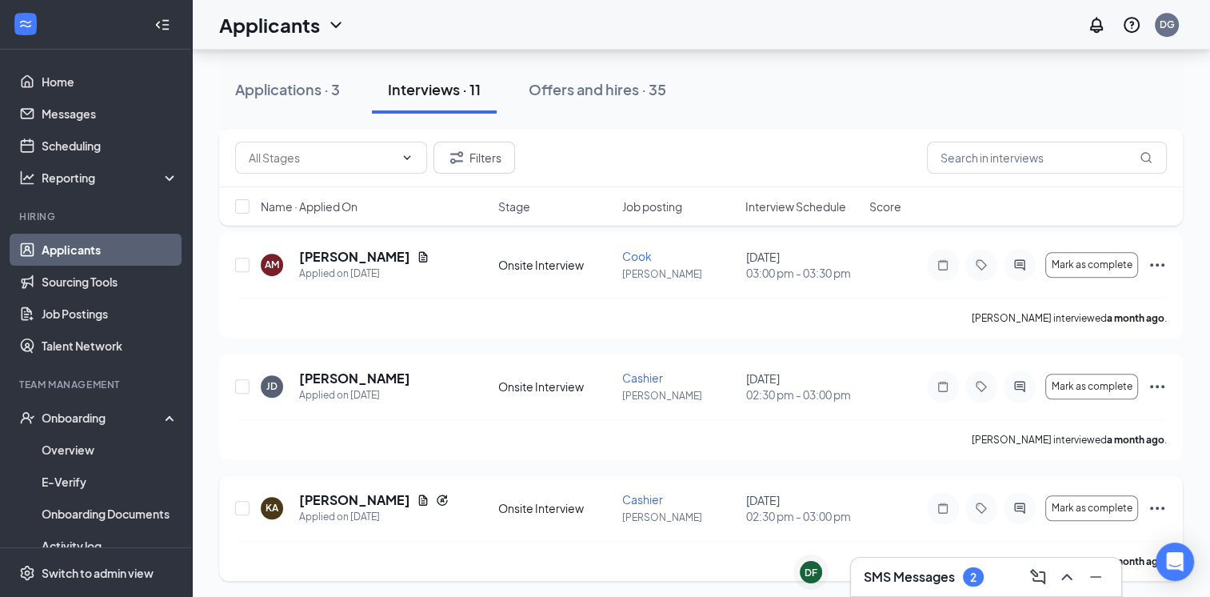
click at [1148, 508] on icon "Ellipses" at bounding box center [1157, 507] width 19 height 19
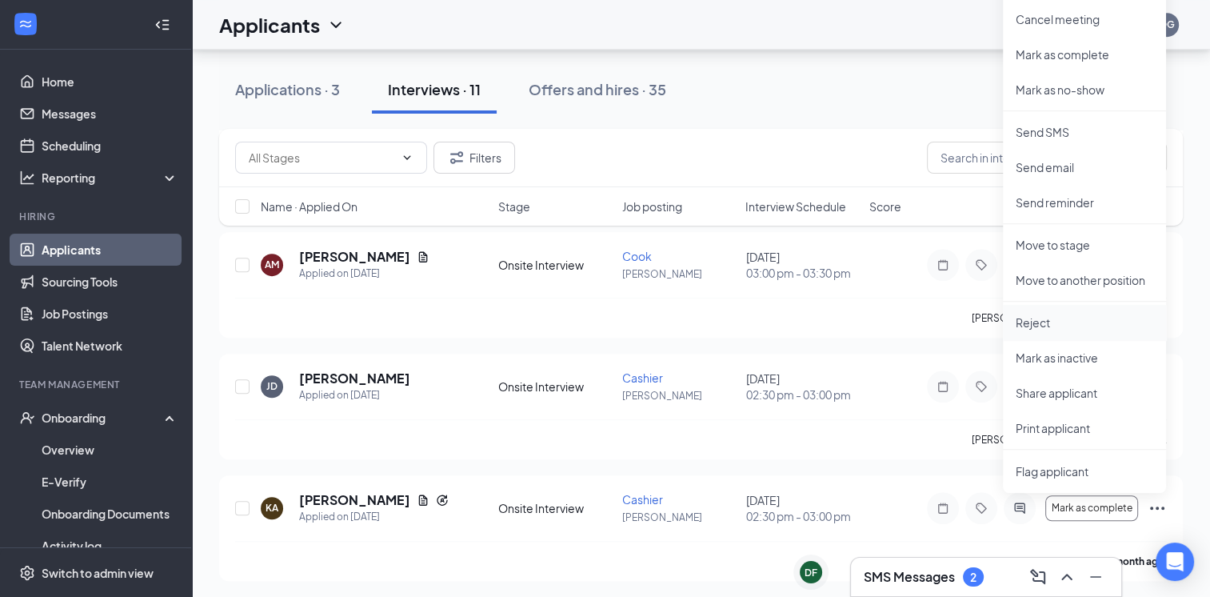
click at [1080, 324] on p "Reject" at bounding box center [1085, 322] width 138 height 16
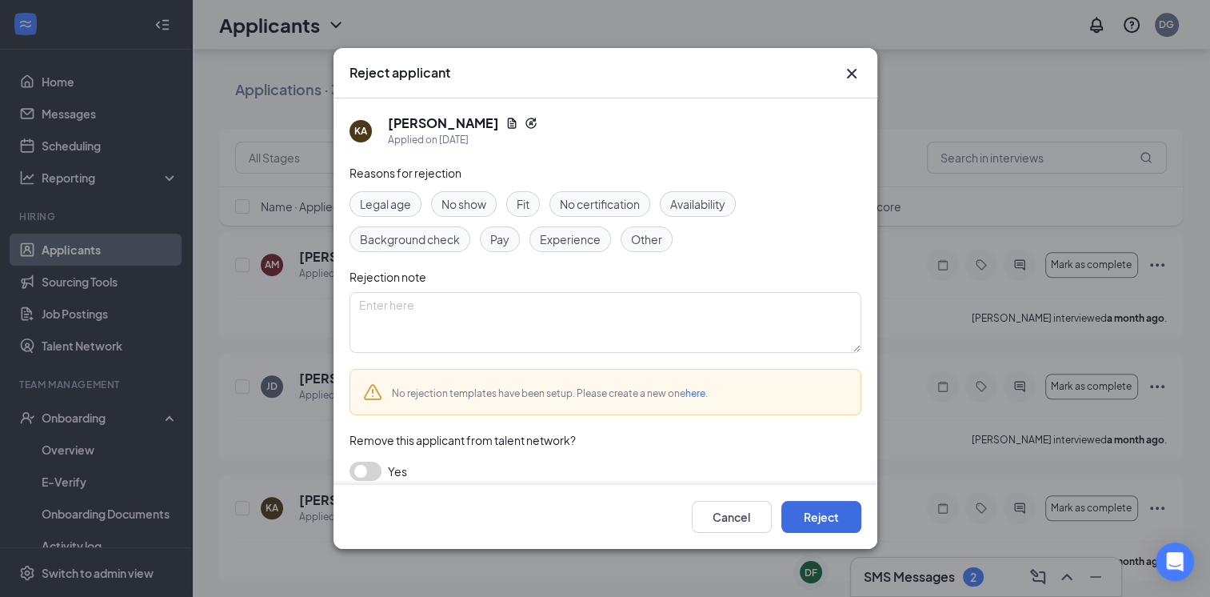
click at [631, 230] on span "Other" at bounding box center [646, 239] width 31 height 18
click at [828, 507] on button "Reject" at bounding box center [821, 517] width 80 height 32
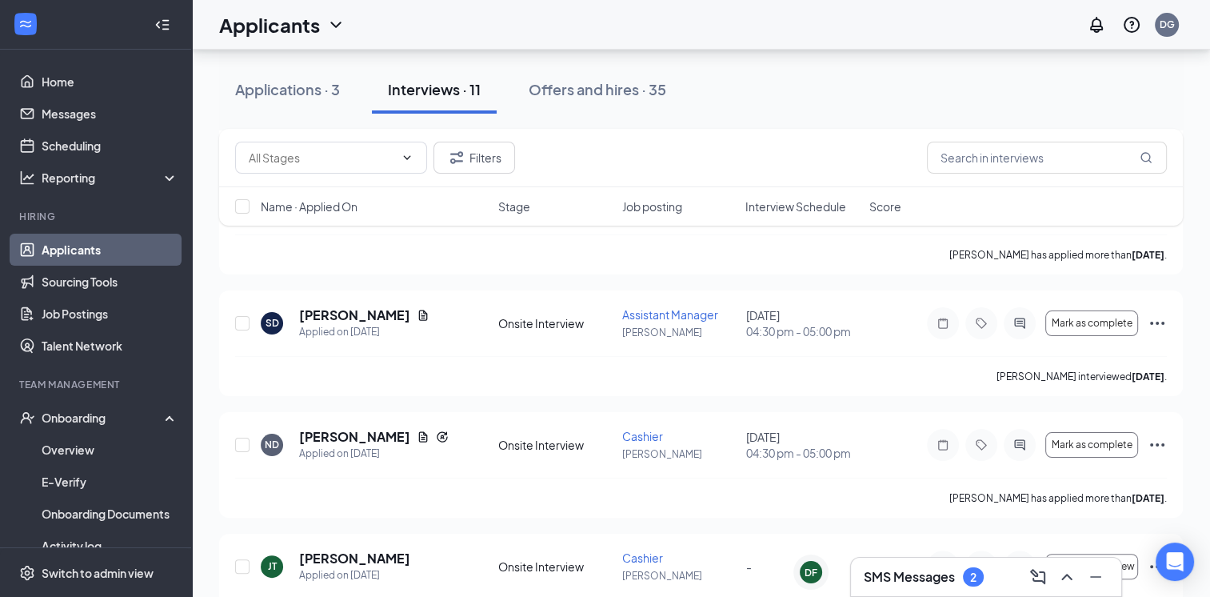
scroll to position [0, 0]
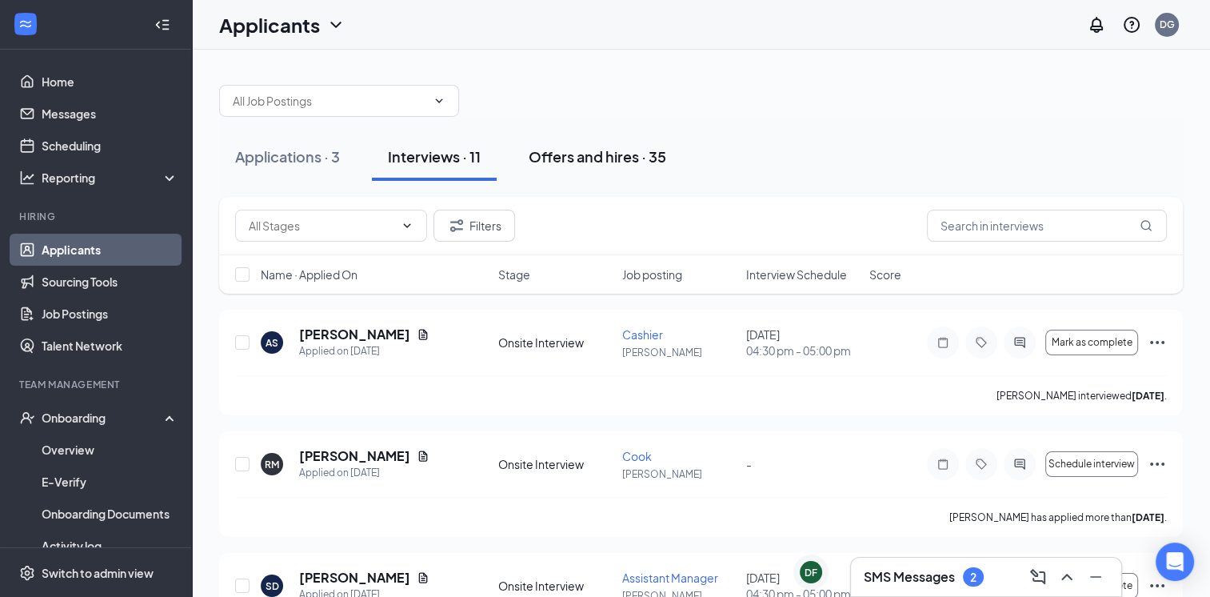
click at [597, 151] on div "Offers and hires · 35" at bounding box center [598, 156] width 138 height 20
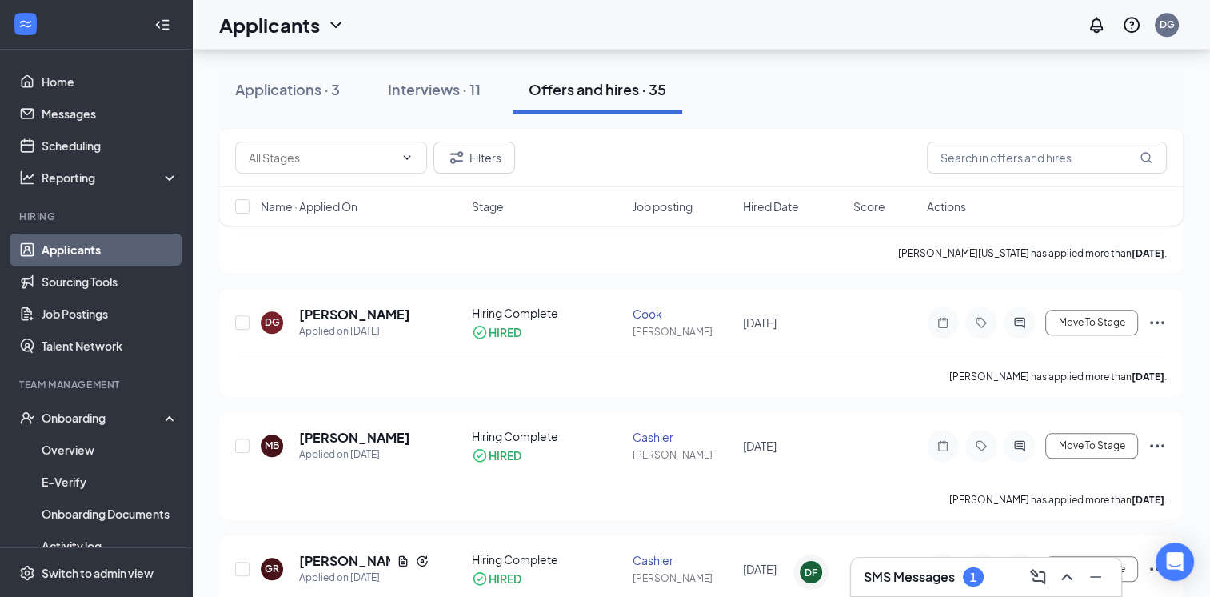
scroll to position [1621, 0]
